Goal: Information Seeking & Learning: Learn about a topic

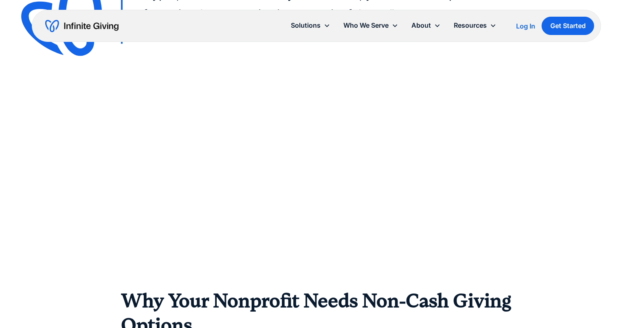
scroll to position [1220, 0]
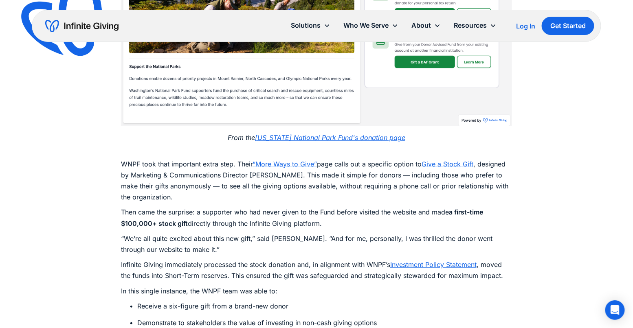
click at [223, 168] on p "WNPF took that important extra step. Their “More Ways to Give” page calls out a…" at bounding box center [316, 174] width 391 height 55
drag, startPoint x: 198, startPoint y: 201, endPoint x: 325, endPoint y: 210, distance: 126.9
click at [325, 210] on p "Then came the surprise: a supporter who had never given to the Fund before visi…" at bounding box center [316, 218] width 391 height 22
copy p "a supporter who had never given to the Fund before visited the website and made…"
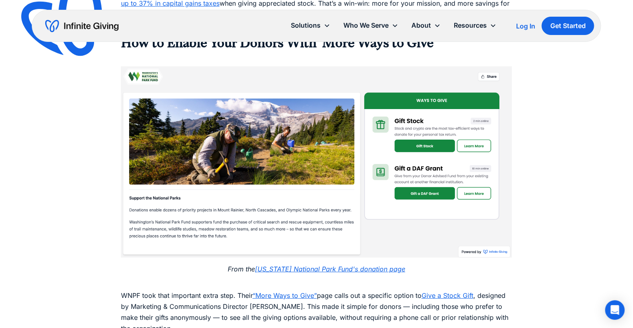
scroll to position [1083, 0]
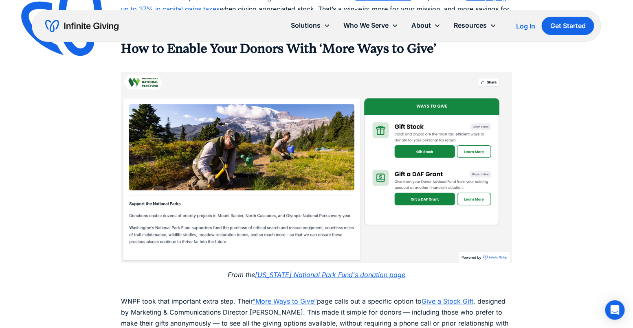
click at [301, 297] on link "“More Ways to Give”" at bounding box center [284, 301] width 64 height 8
